Goal: Information Seeking & Learning: Learn about a topic

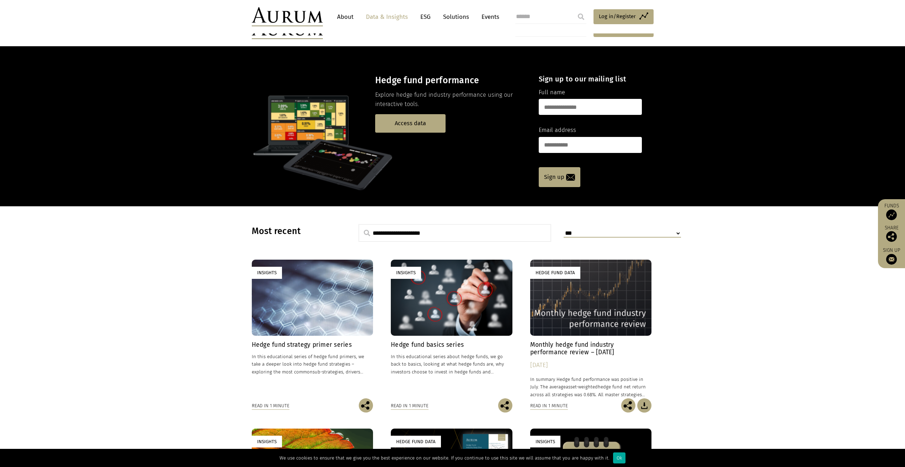
scroll to position [333, 0]
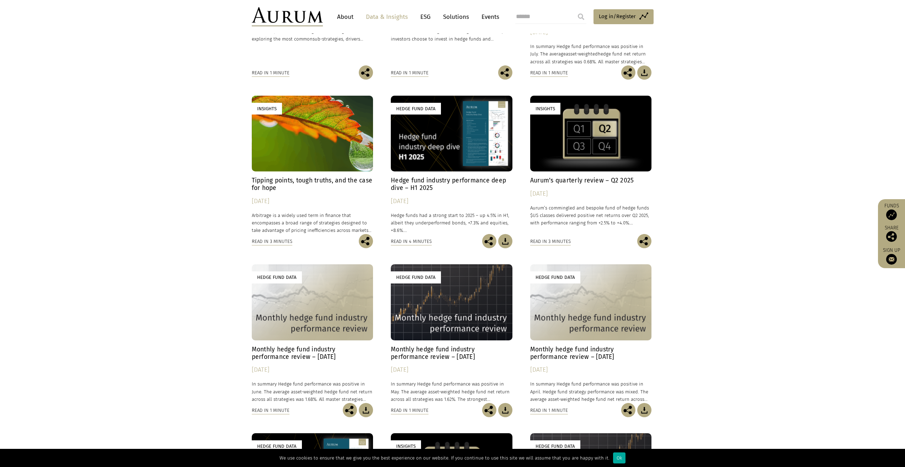
click at [144, 329] on section "**********" at bounding box center [452, 264] width 905 height 783
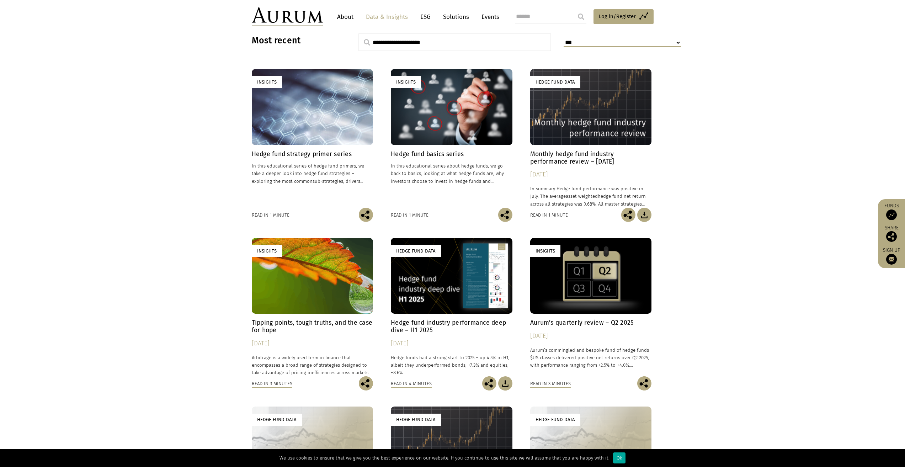
scroll to position [155, 0]
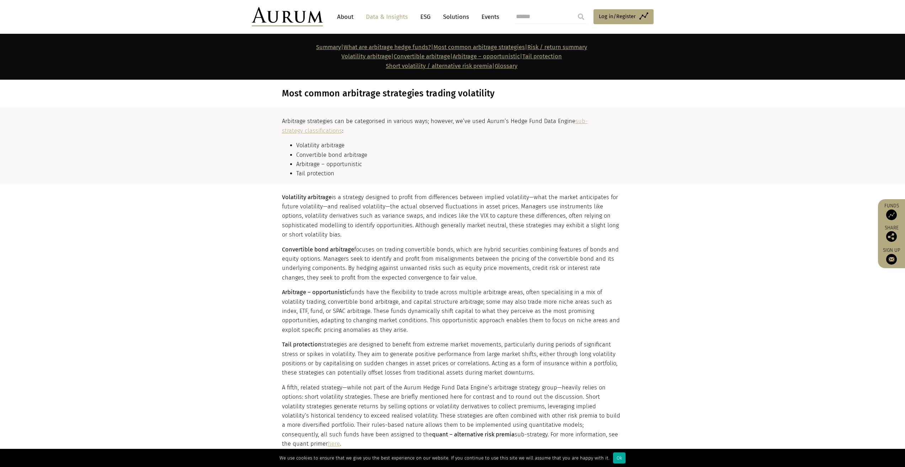
scroll to position [722, 0]
drag, startPoint x: 317, startPoint y: 233, endPoint x: 282, endPoint y: 196, distance: 51.0
click at [282, 196] on p "Volatility arbitrage is a strategy designed to profit from differences between …" at bounding box center [452, 216] width 340 height 47
copy p "Volatility arbitrage is a strategy designed to profit from differences between …"
click at [99, 309] on section "Volatility arbitrage is a strategy designed to profit from differences between …" at bounding box center [452, 361] width 905 height 354
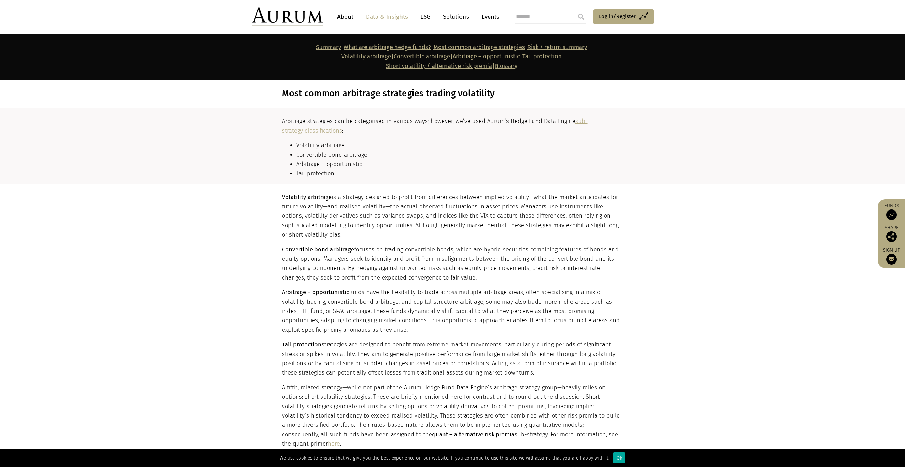
click at [423, 68] on link "Short volatility / alternative risk premia" at bounding box center [439, 66] width 106 height 7
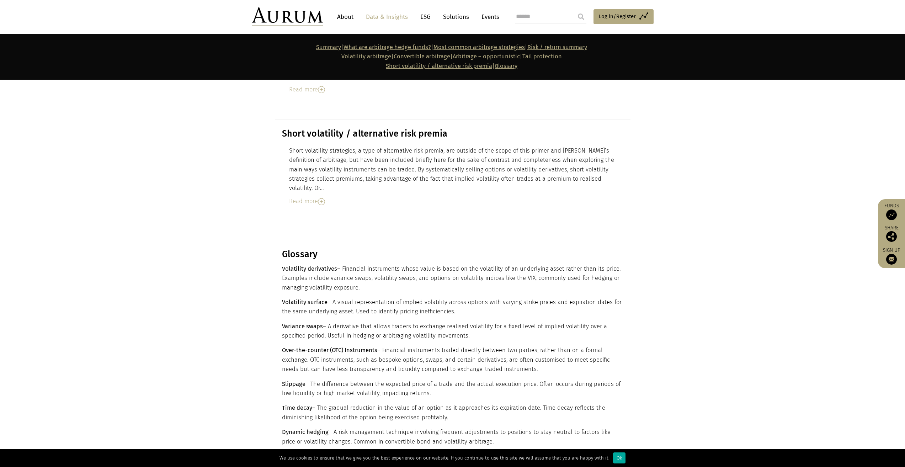
scroll to position [3868, 0]
